Goal: Task Accomplishment & Management: Complete application form

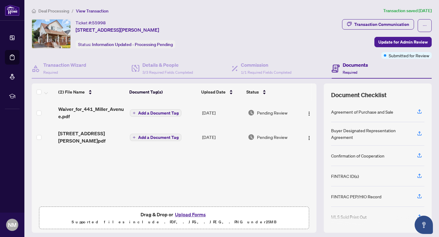
click at [157, 212] on span "Drag & Drop or Upload Forms" at bounding box center [174, 215] width 67 height 8
click at [189, 216] on button "Upload Forms" at bounding box center [190, 215] width 34 height 8
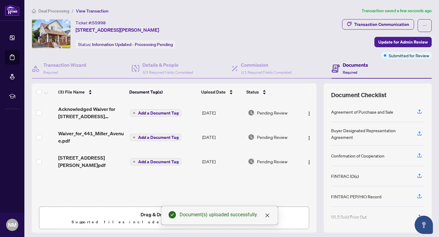
click at [153, 162] on div "(3) File Name Document Tag(s) Upload Date Status (3) File Name Document Tag(s) …" at bounding box center [174, 144] width 285 height 120
click at [161, 160] on span "Add a Document Tag" at bounding box center [158, 162] width 41 height 4
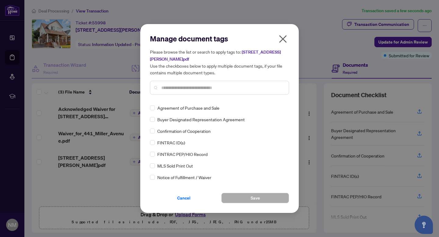
click at [176, 87] on input "text" at bounding box center [222, 88] width 123 height 7
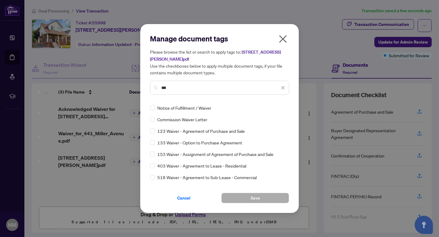
type input "***"
click at [256, 199] on span "Save" at bounding box center [255, 198] width 9 height 10
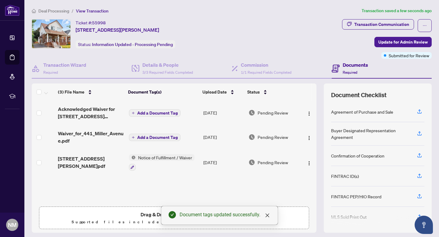
click at [142, 136] on span "Add a Document Tag" at bounding box center [157, 138] width 41 height 4
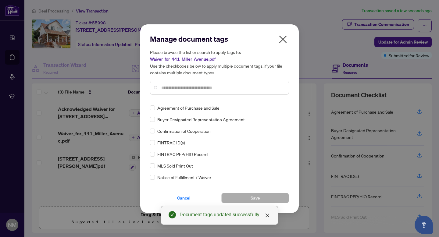
click at [175, 88] on input "text" at bounding box center [222, 88] width 123 height 7
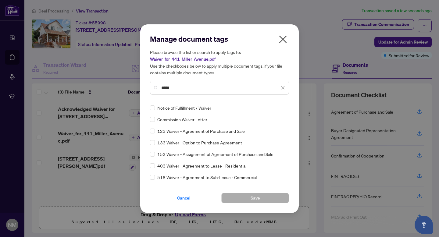
type input "*****"
click at [255, 198] on span "Save" at bounding box center [255, 198] width 9 height 10
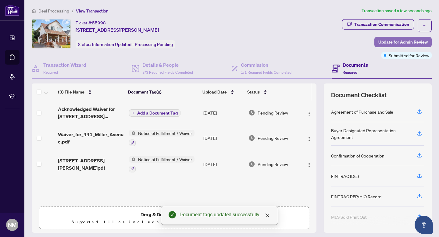
click at [396, 41] on span "Update for Admin Review" at bounding box center [403, 42] width 49 height 10
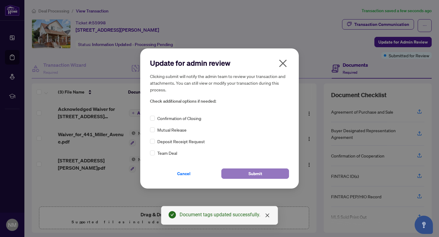
click at [262, 174] on span "Submit" at bounding box center [256, 174] width 14 height 10
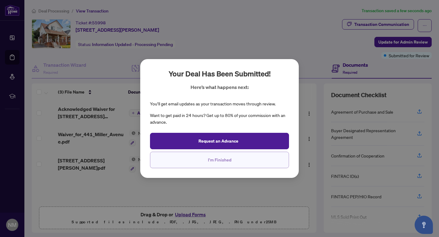
click at [241, 162] on button "I'm Finished" at bounding box center [219, 160] width 139 height 16
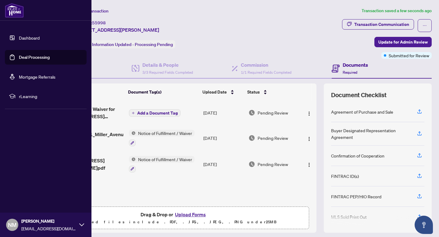
click at [30, 56] on link "Deal Processing" at bounding box center [34, 57] width 31 height 5
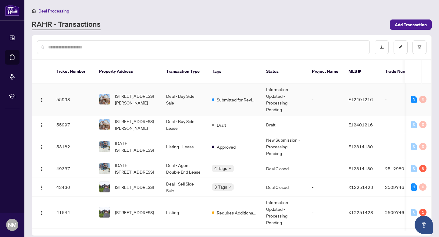
click at [262, 89] on td "Information Updated - Processing Pending" at bounding box center [285, 100] width 46 height 32
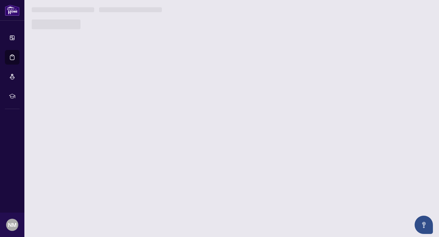
click at [263, 89] on main "Deal Processing [PERSON_NAME] - Transactions Add Transaction Ticket Number Prop…" at bounding box center [231, 118] width 415 height 237
